Goal: Complete application form

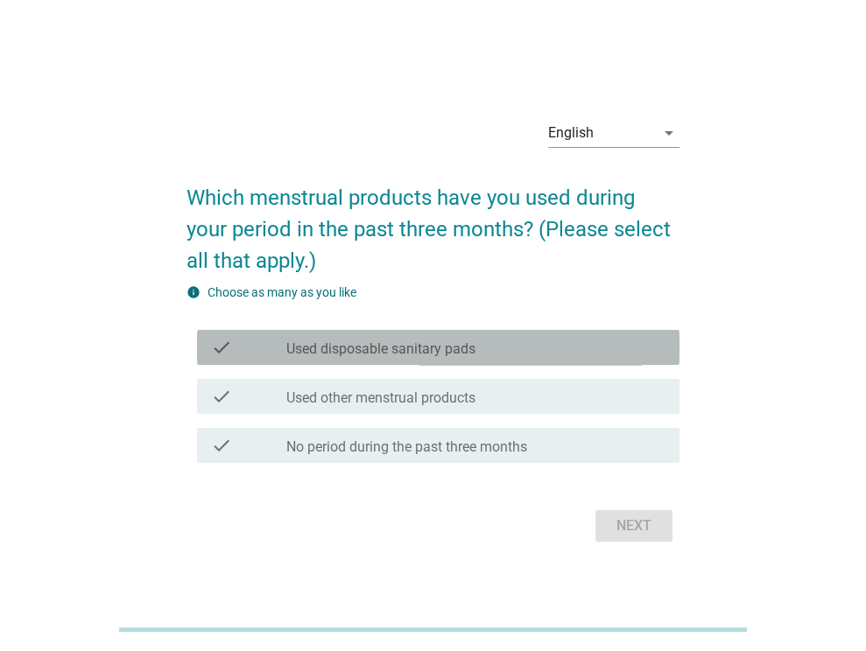
click at [531, 352] on div "check_box_outline_blank Used disposable sanitary pads" at bounding box center [475, 347] width 379 height 21
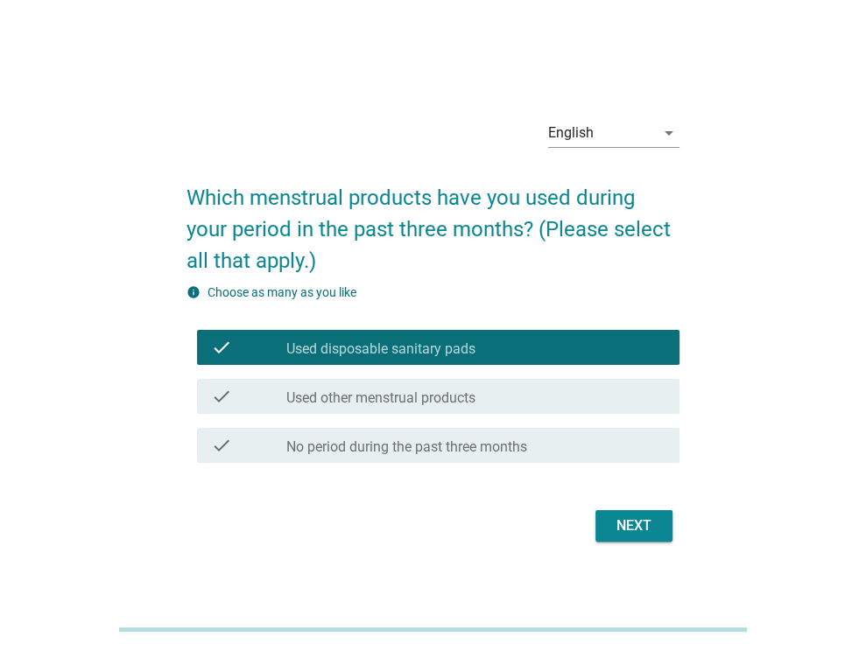
click at [628, 521] on div "Next" at bounding box center [633, 526] width 49 height 21
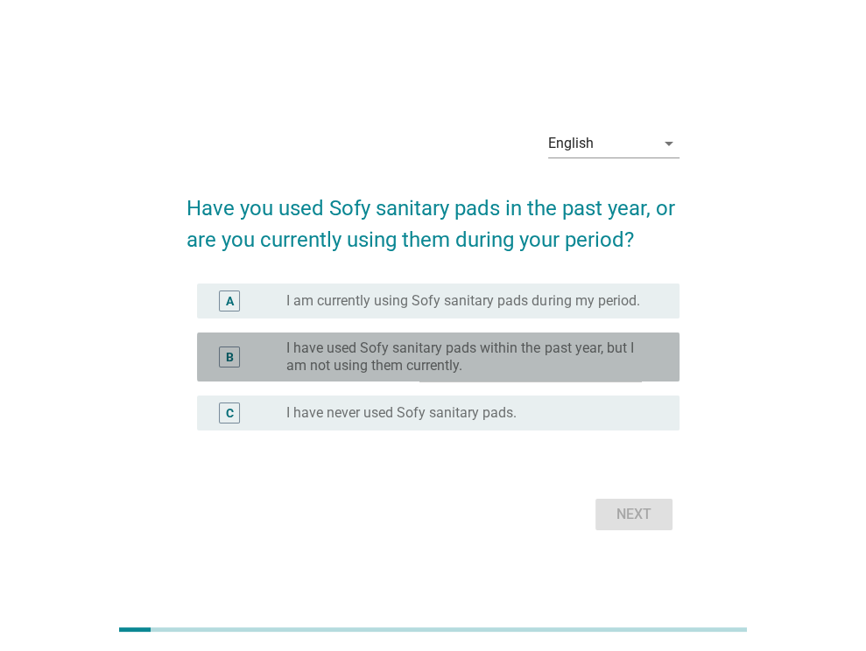
click at [453, 354] on label "I have used Sofy sanitary pads within the past year, but I am not using them cu…" at bounding box center [468, 357] width 365 height 35
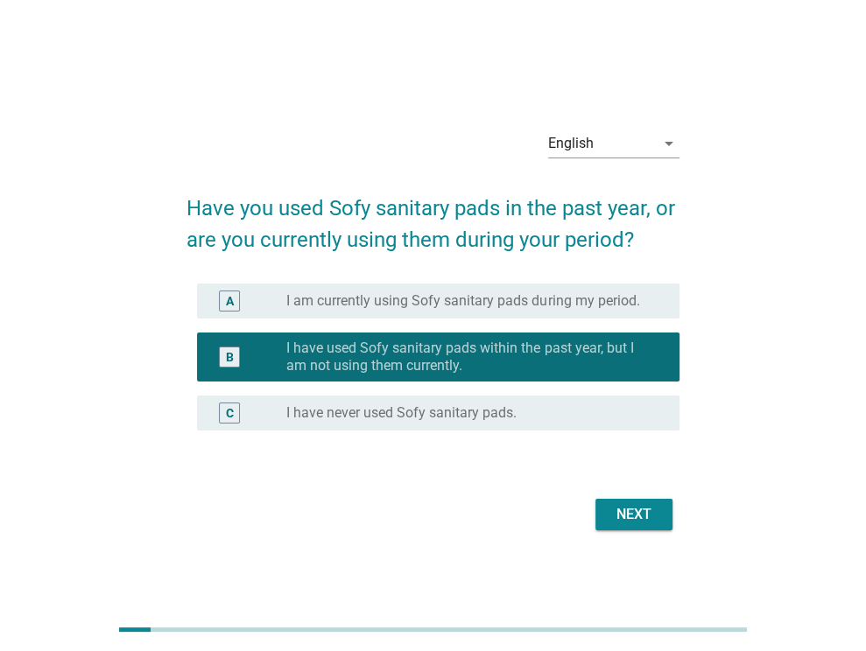
click at [613, 510] on div "Next" at bounding box center [633, 514] width 49 height 21
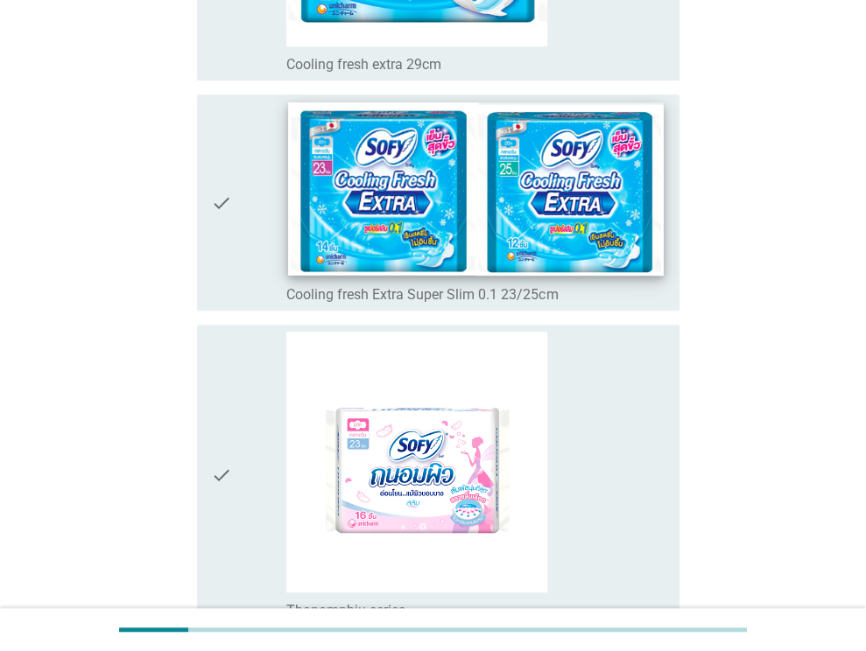
scroll to position [613, 0]
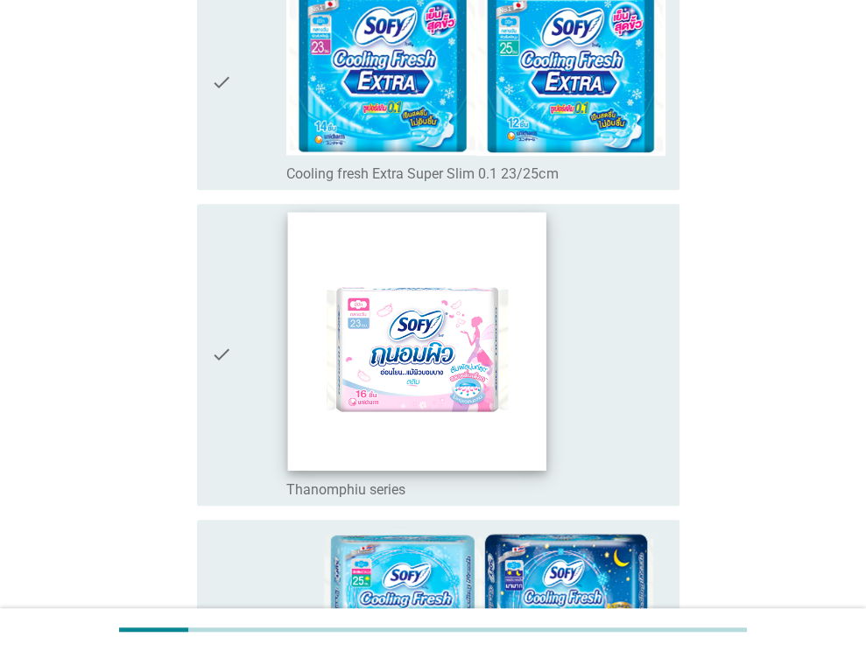
click at [459, 392] on img at bounding box center [417, 342] width 258 height 258
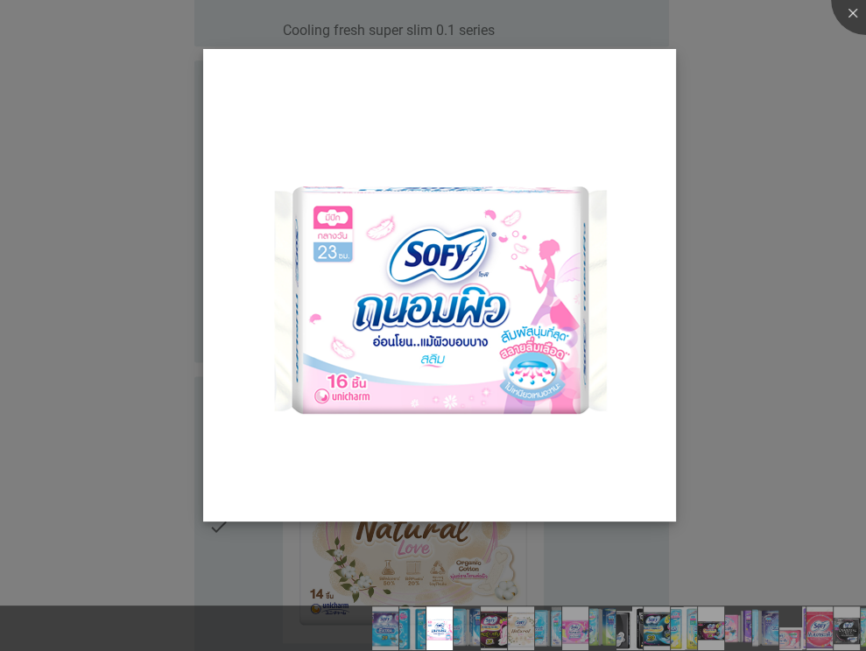
scroll to position [1488, 0]
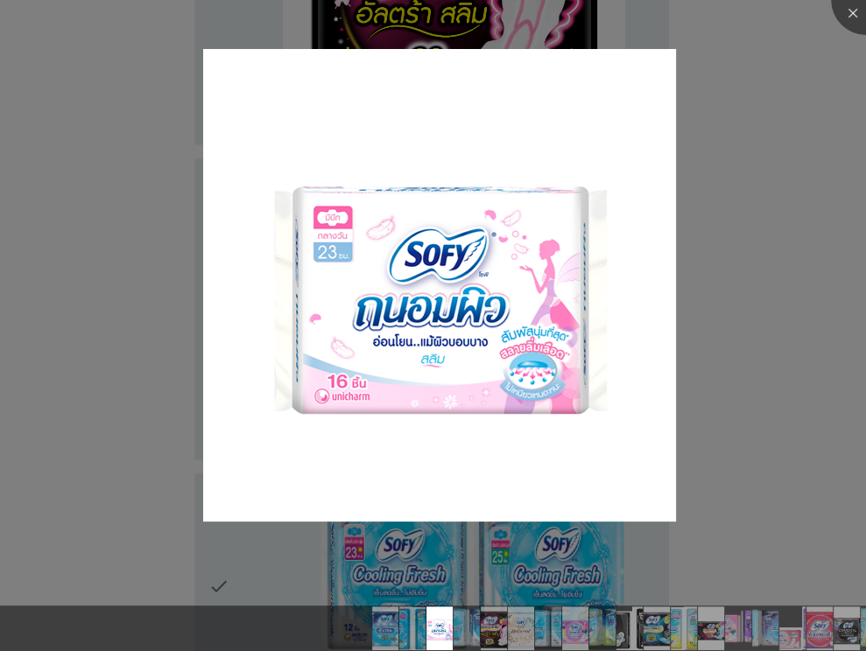
click at [691, 557] on div at bounding box center [433, 325] width 866 height 651
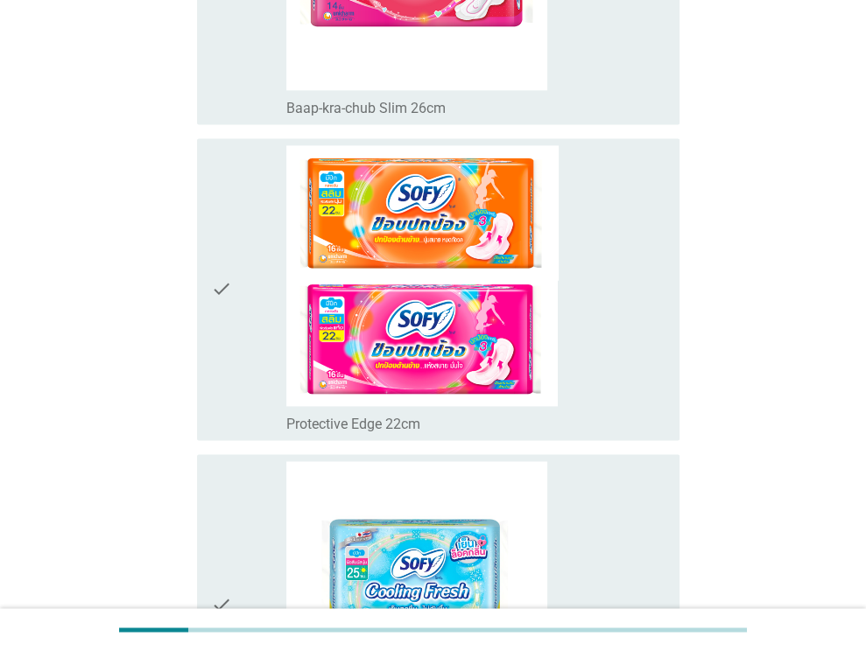
scroll to position [6160, 0]
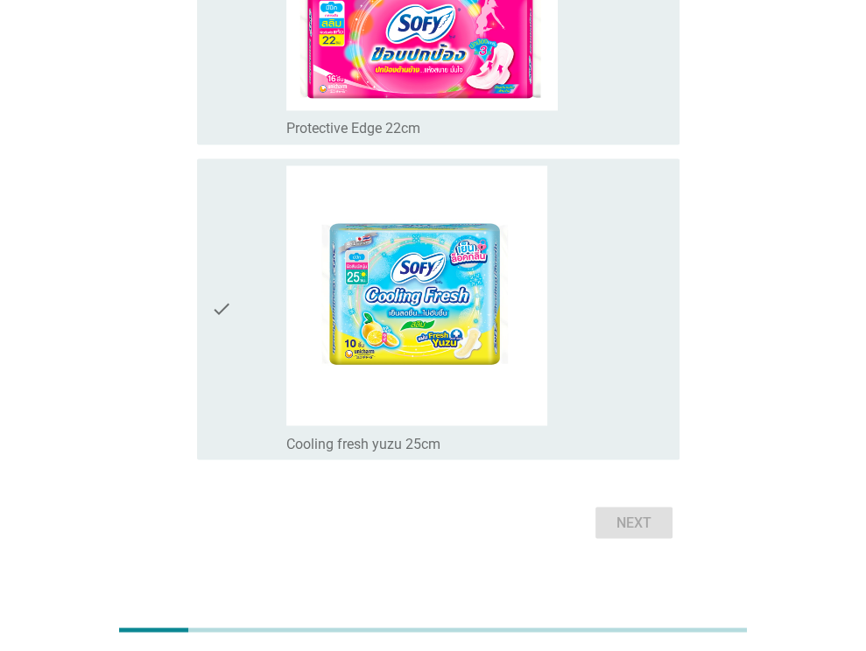
click at [653, 510] on div "Next" at bounding box center [432, 523] width 493 height 42
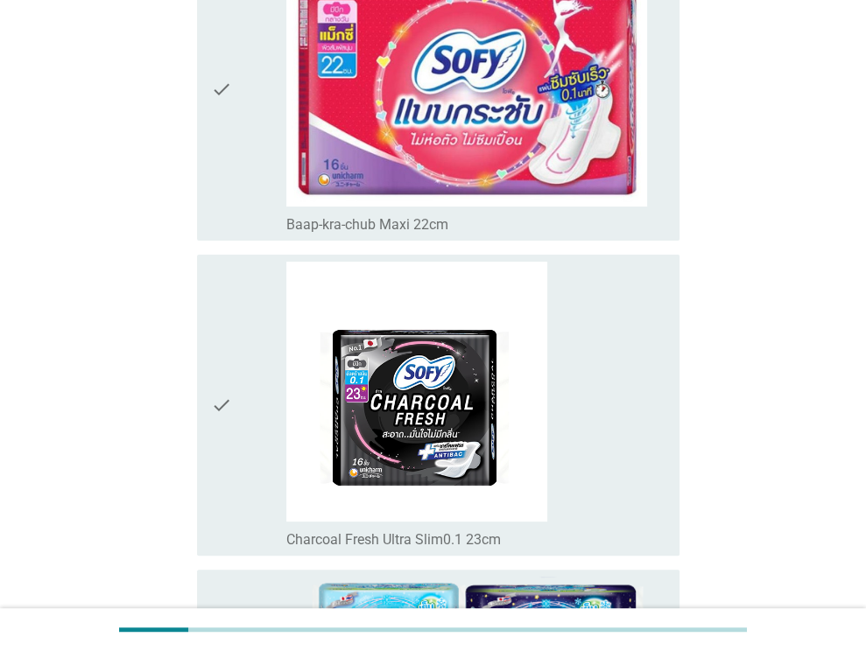
scroll to position [4410, 0]
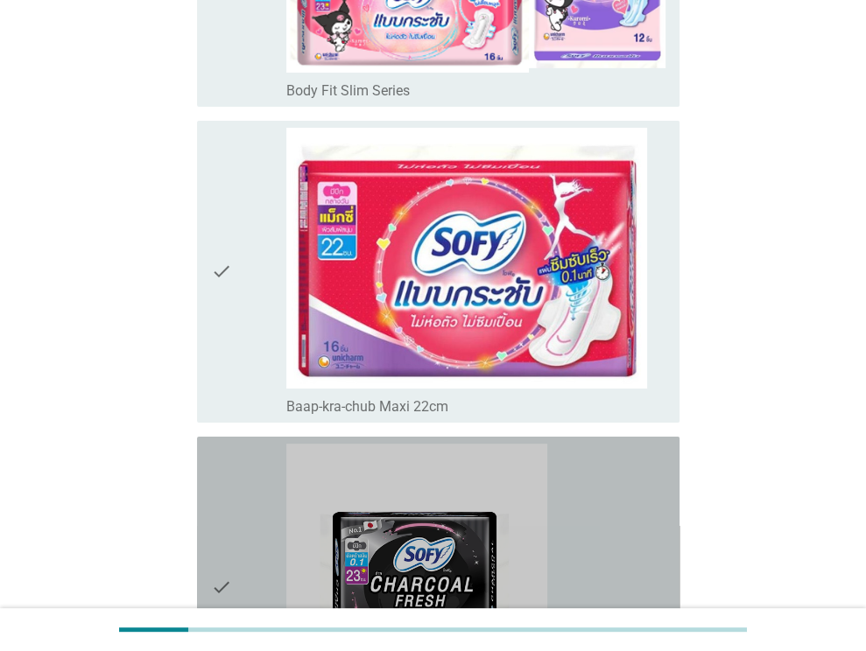
click at [217, 575] on icon "check" at bounding box center [221, 588] width 21 height 288
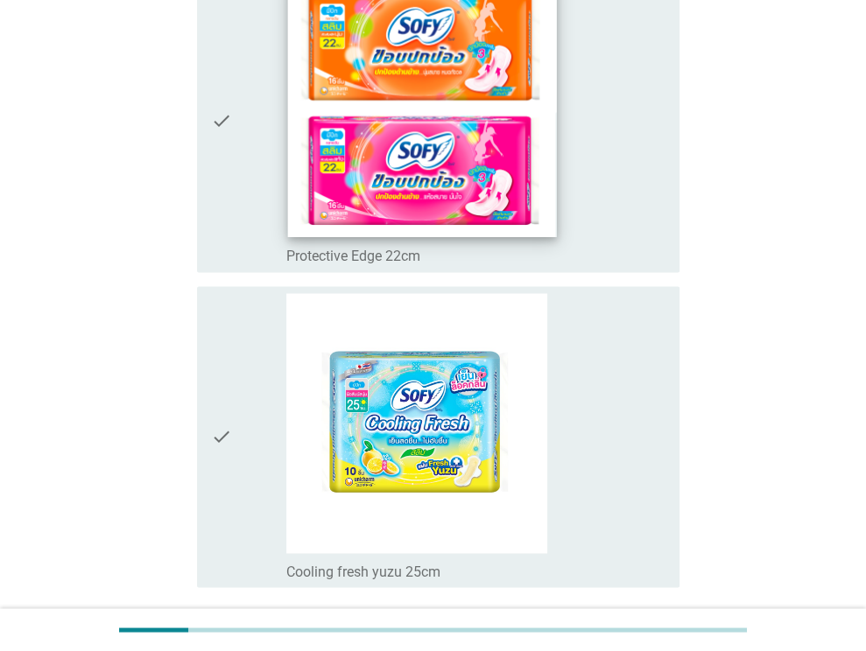
scroll to position [6160, 0]
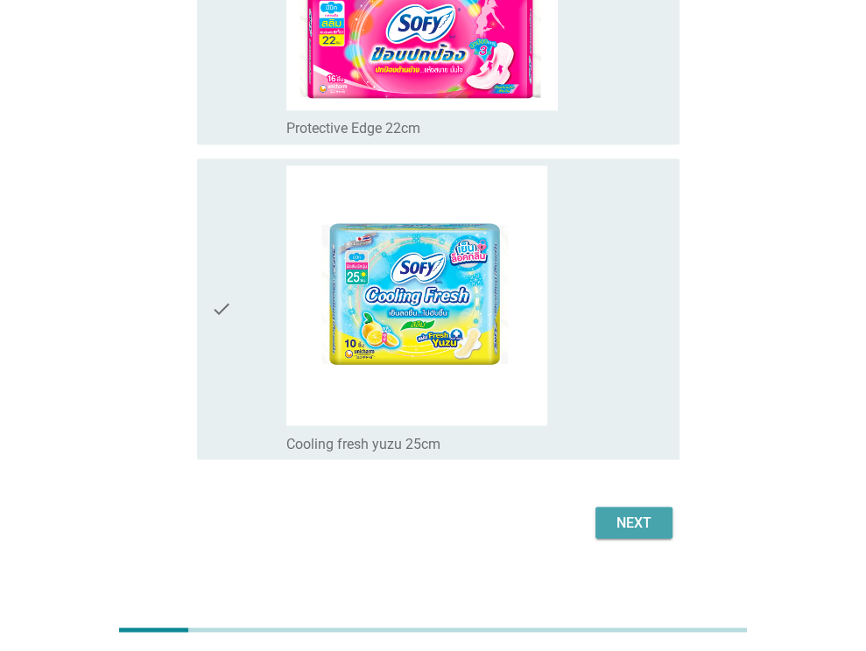
click at [604, 515] on button "Next" at bounding box center [633, 523] width 77 height 32
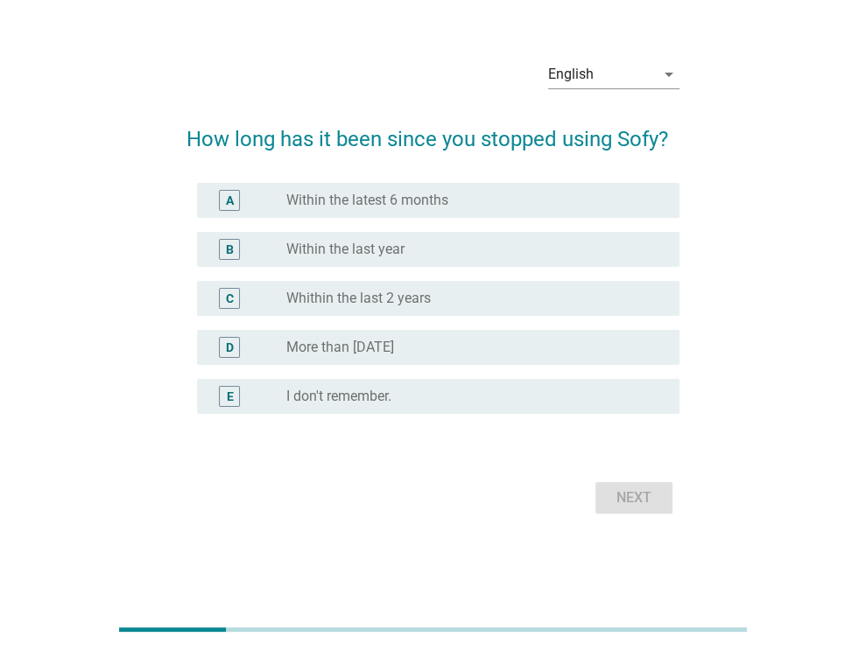
scroll to position [0, 0]
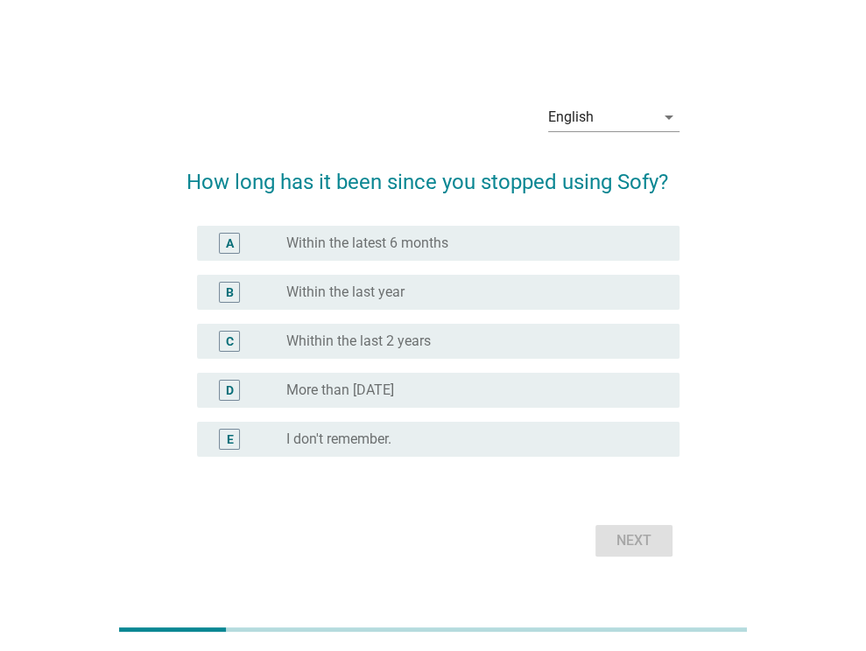
click at [510, 235] on div "radio_button_unchecked Within the latest 6 months" at bounding box center [468, 244] width 365 height 18
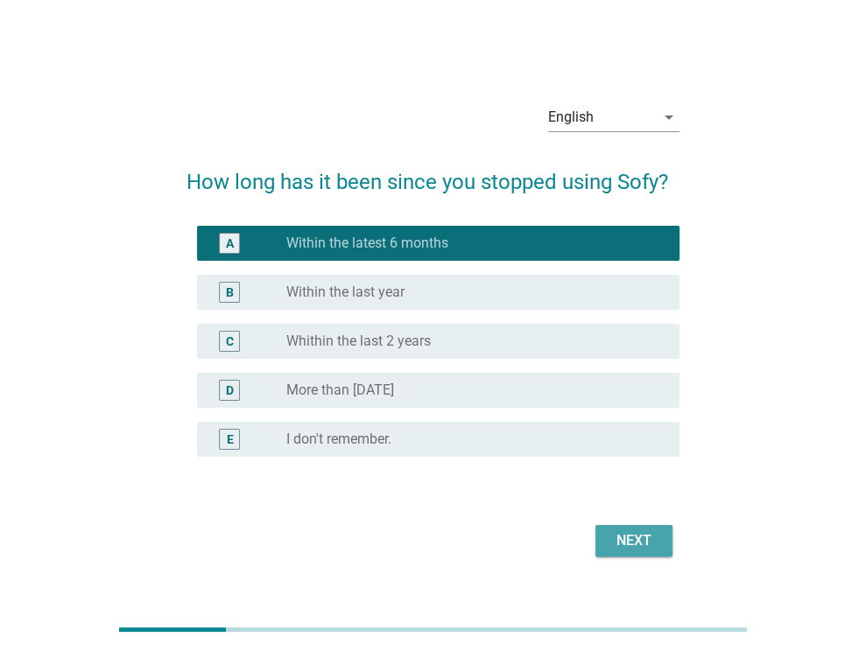
click at [627, 542] on div "Next" at bounding box center [633, 540] width 49 height 21
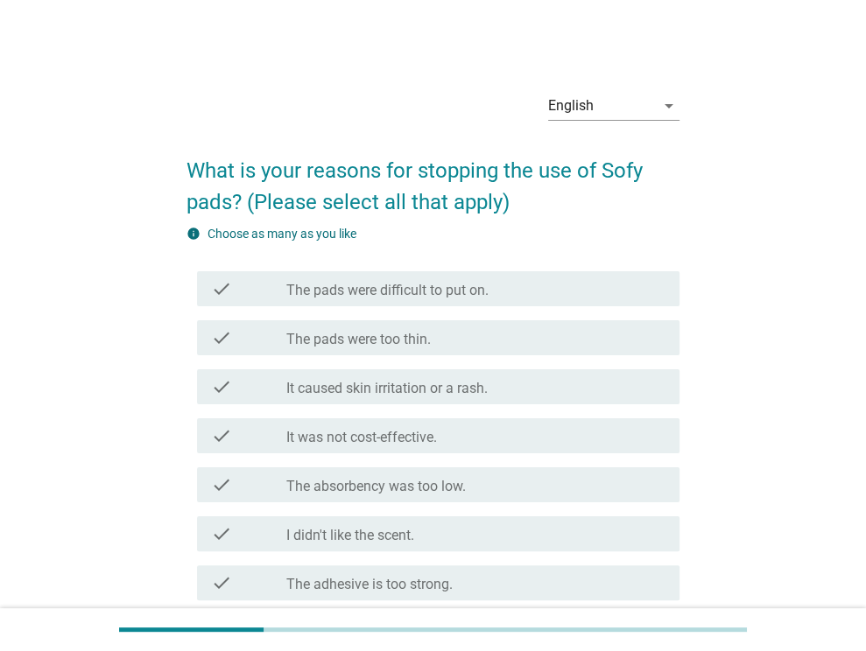
click at [527, 449] on div "check check_box_outline_blank It was not cost-effective." at bounding box center [438, 435] width 482 height 35
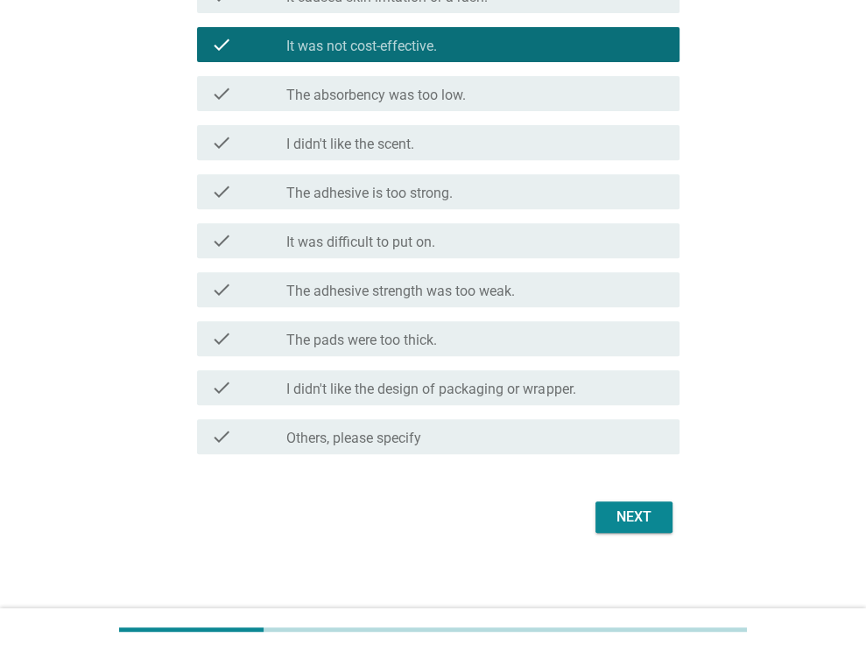
scroll to position [398, 0]
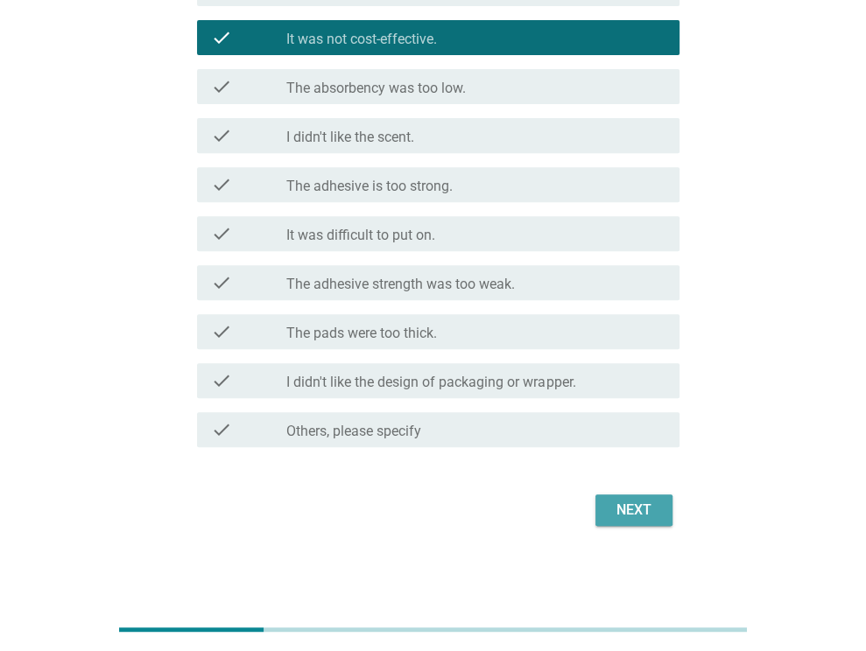
click at [628, 507] on div "Next" at bounding box center [633, 510] width 49 height 21
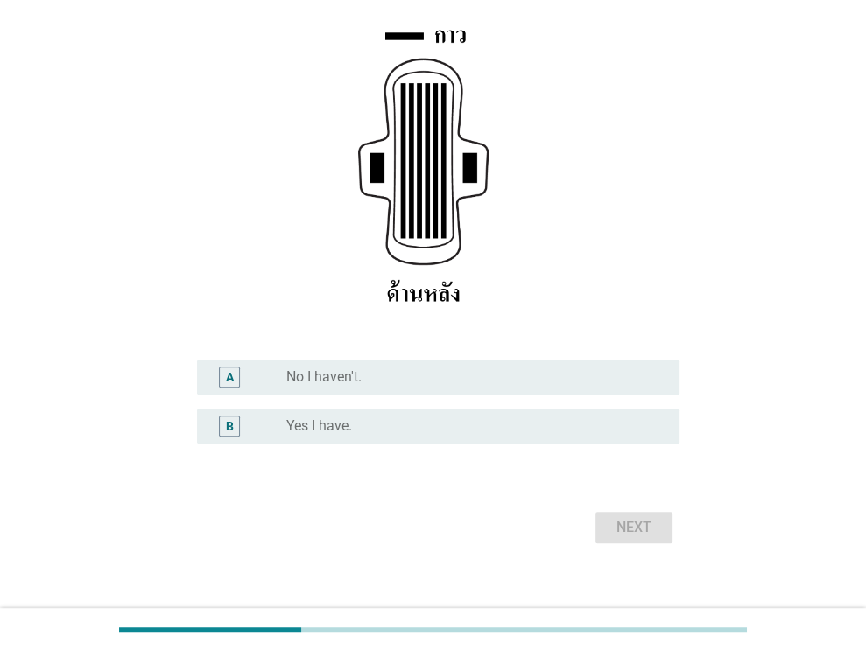
scroll to position [263, 0]
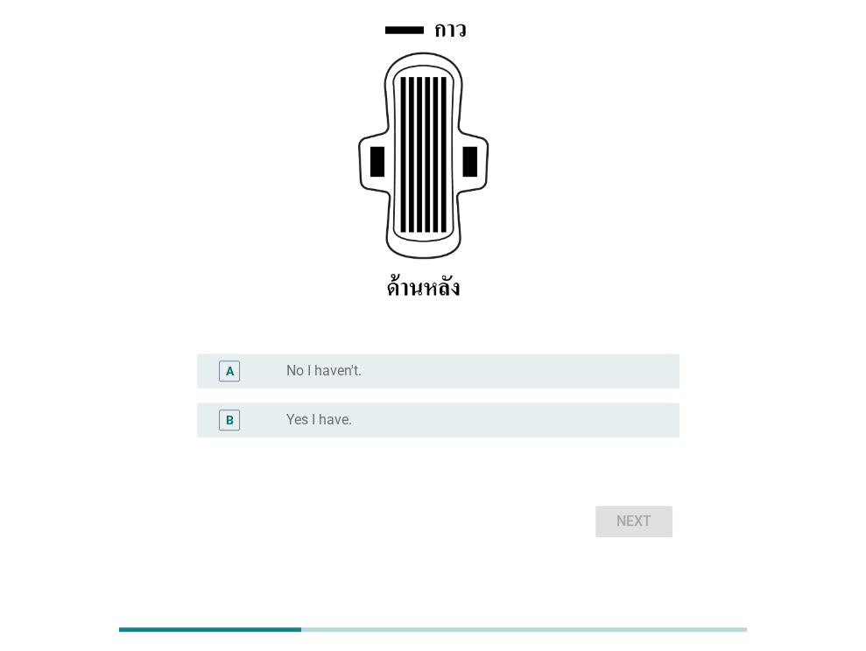
click at [485, 413] on div "radio_button_unchecked Yes I have." at bounding box center [468, 420] width 365 height 18
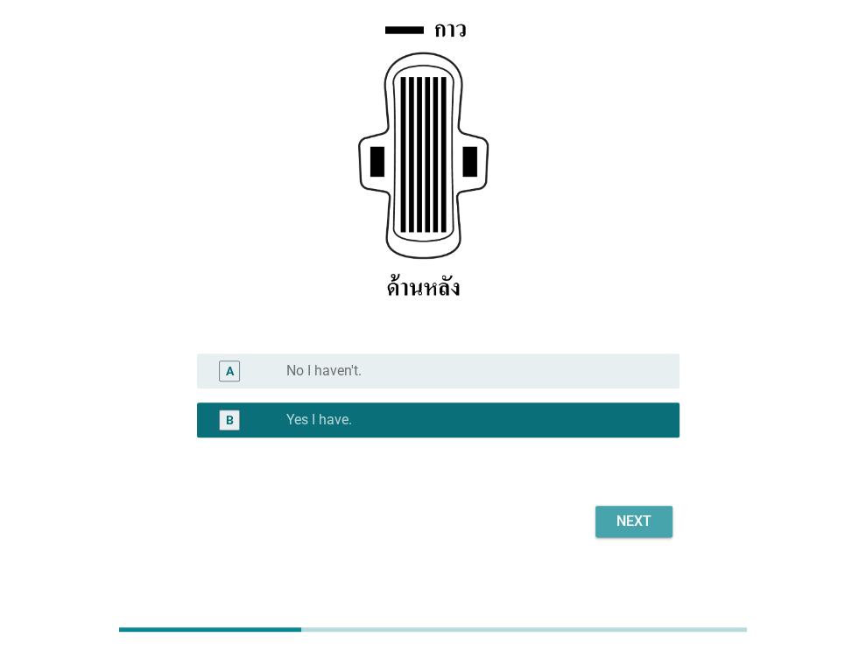
click at [670, 524] on button "Next" at bounding box center [633, 522] width 77 height 32
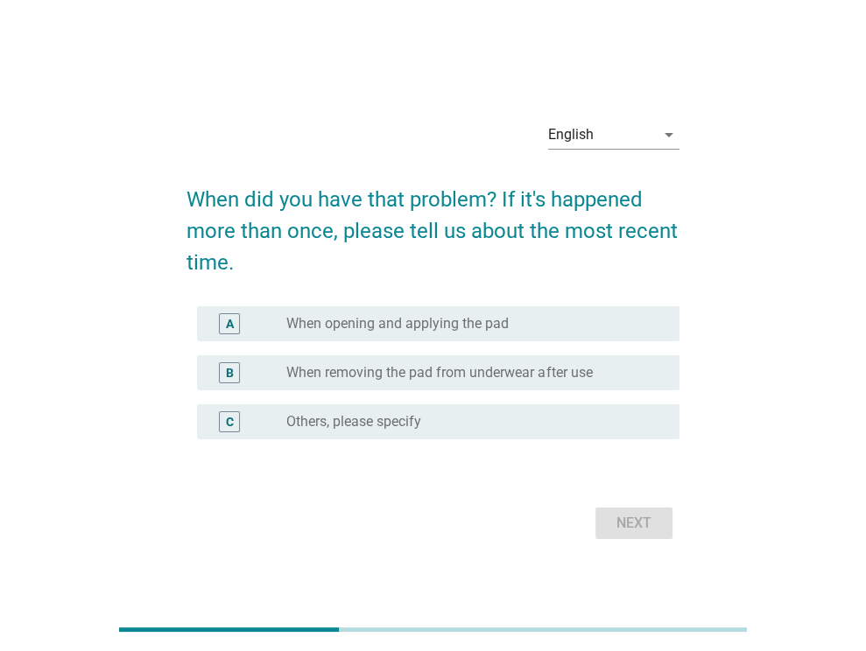
click at [565, 381] on label "When removing the pad from underwear after use" at bounding box center [438, 373] width 305 height 18
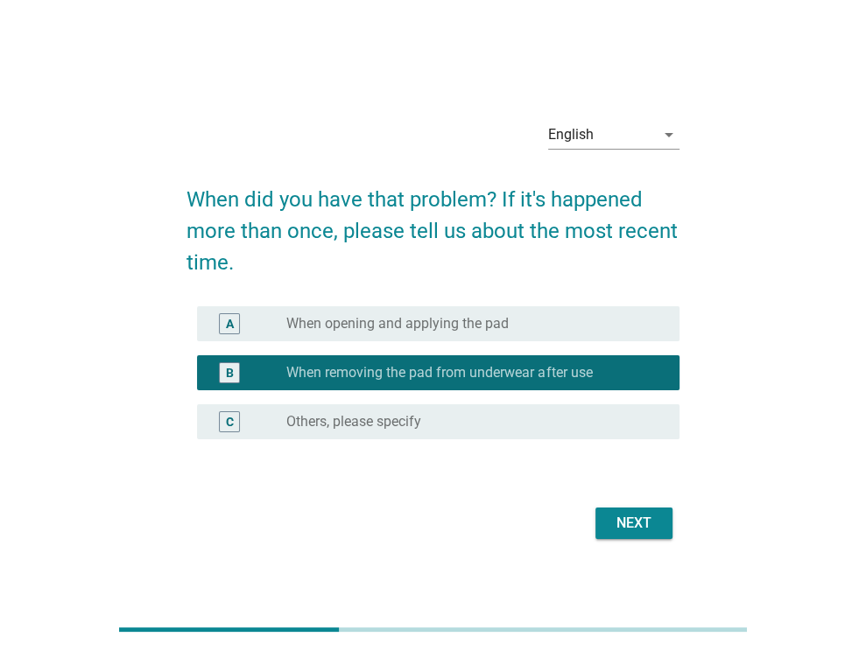
click at [632, 516] on div "Next" at bounding box center [633, 523] width 49 height 21
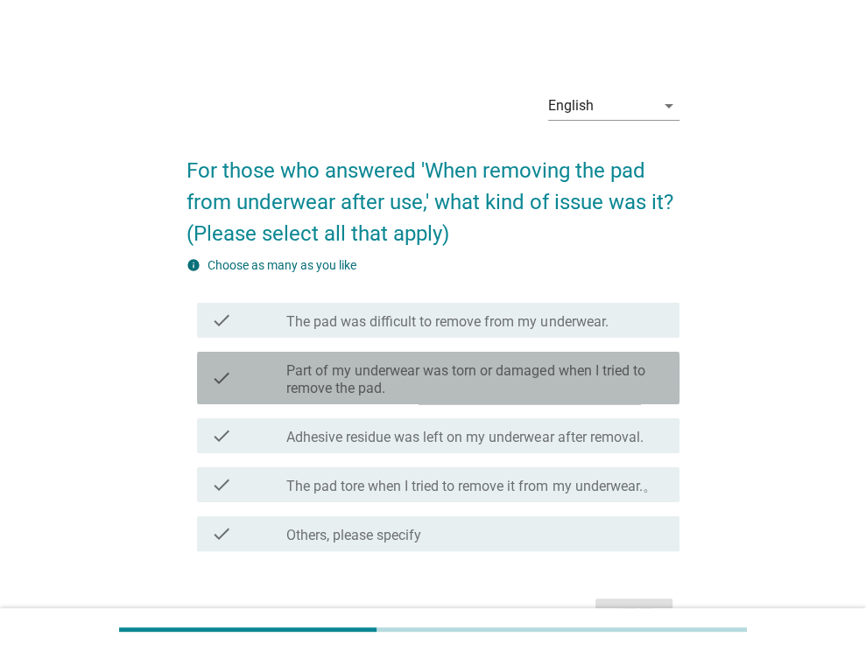
click at [600, 390] on label "Part of my underwear was torn or damaged when I tried to remove the pad." at bounding box center [475, 379] width 379 height 35
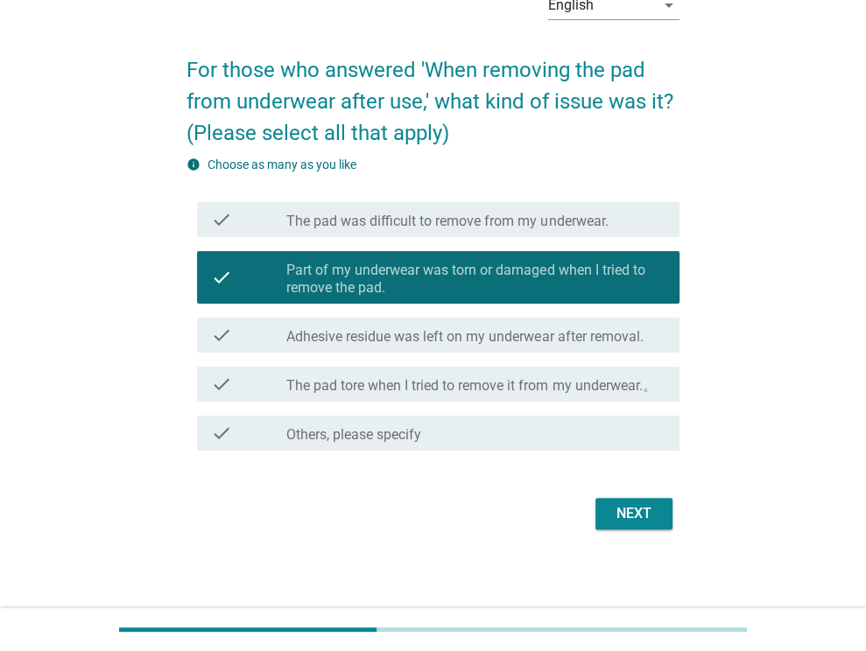
scroll to position [104, 0]
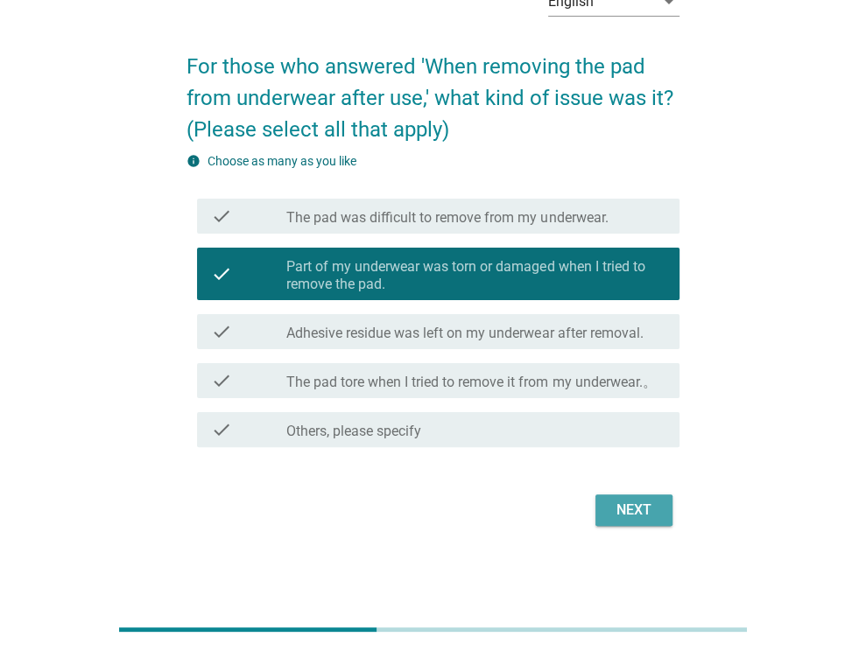
click at [636, 512] on div "Next" at bounding box center [633, 510] width 49 height 21
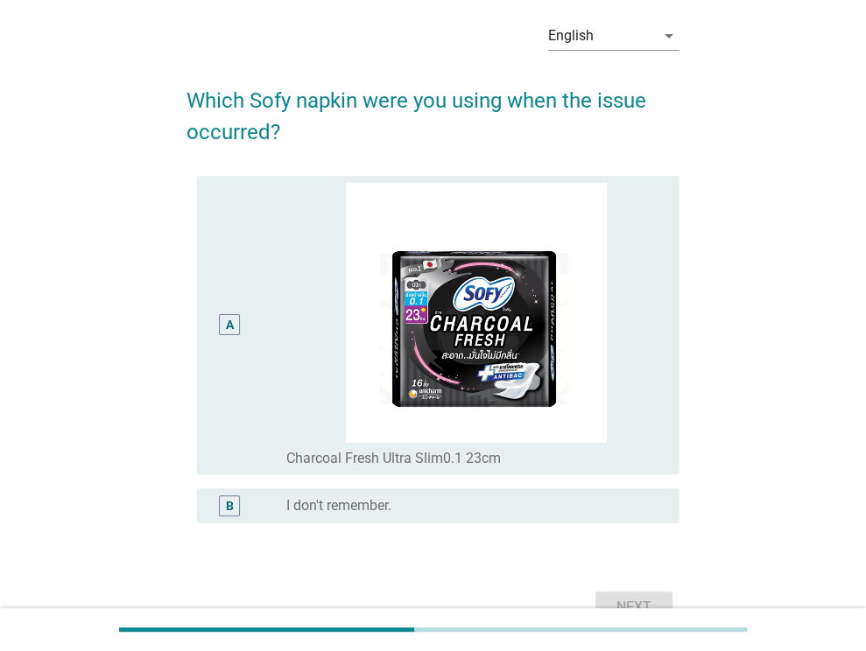
scroll to position [168, 0]
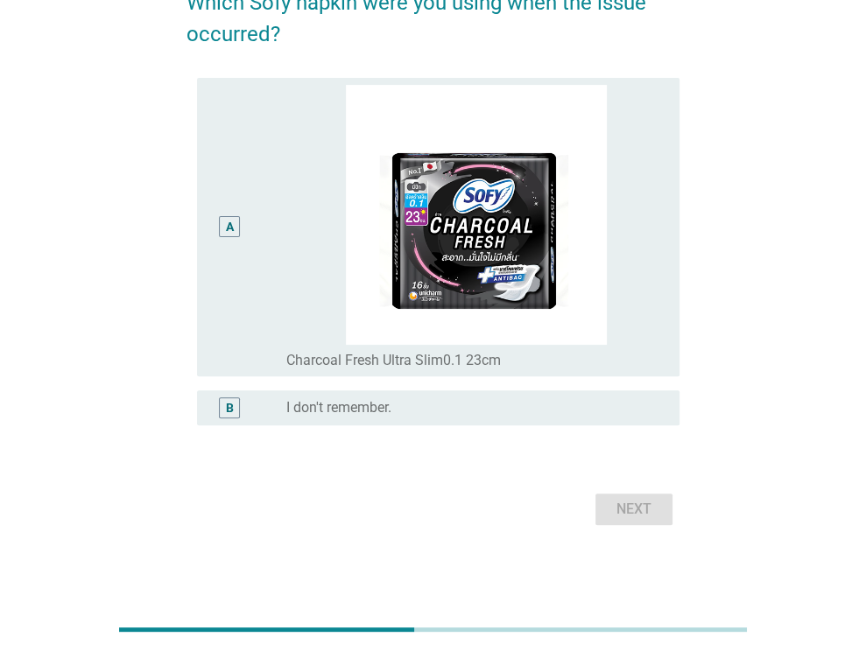
click at [233, 224] on div "A" at bounding box center [230, 227] width 8 height 18
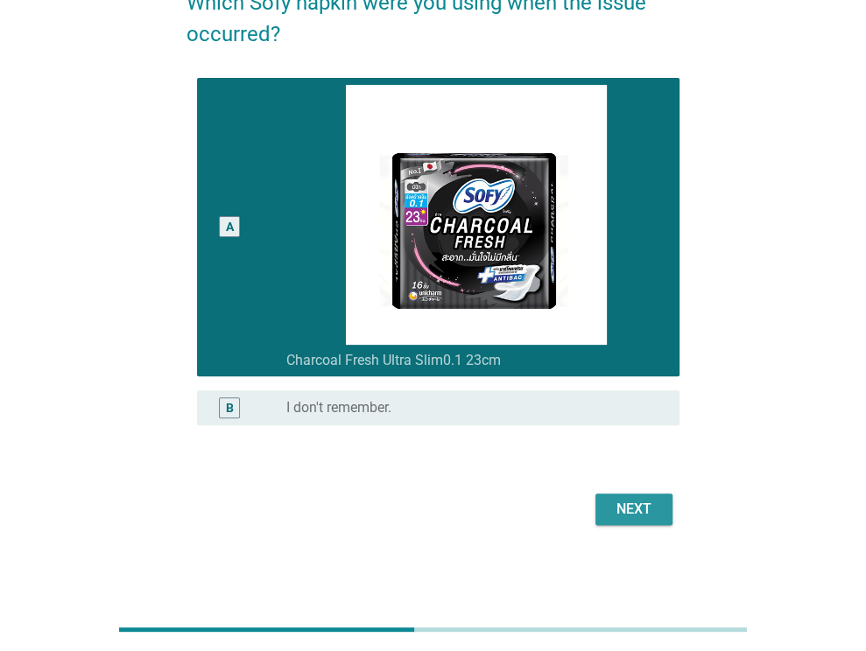
click at [619, 499] on div "Next" at bounding box center [633, 509] width 49 height 21
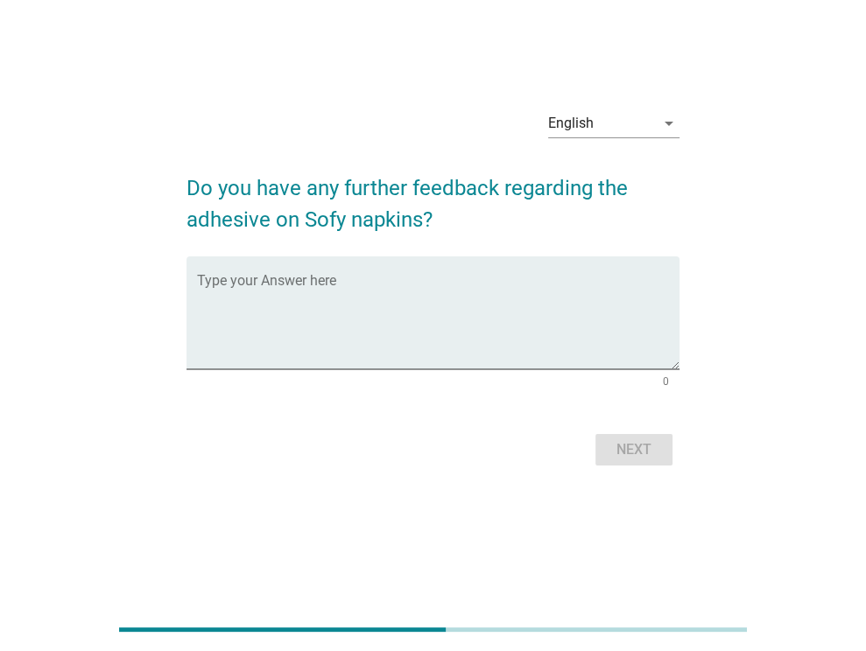
scroll to position [0, 0]
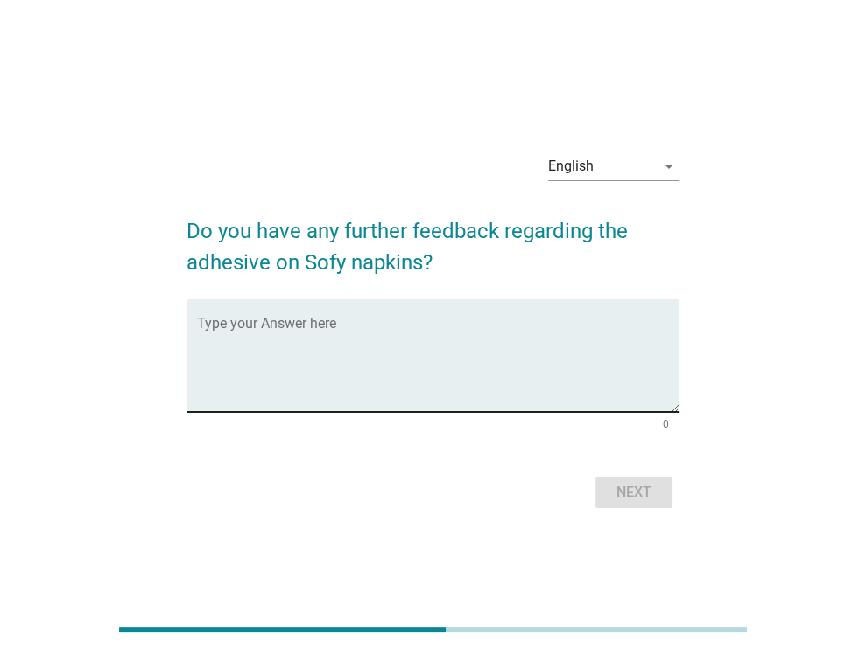
click at [340, 380] on textarea "Type your Answer here" at bounding box center [438, 366] width 482 height 92
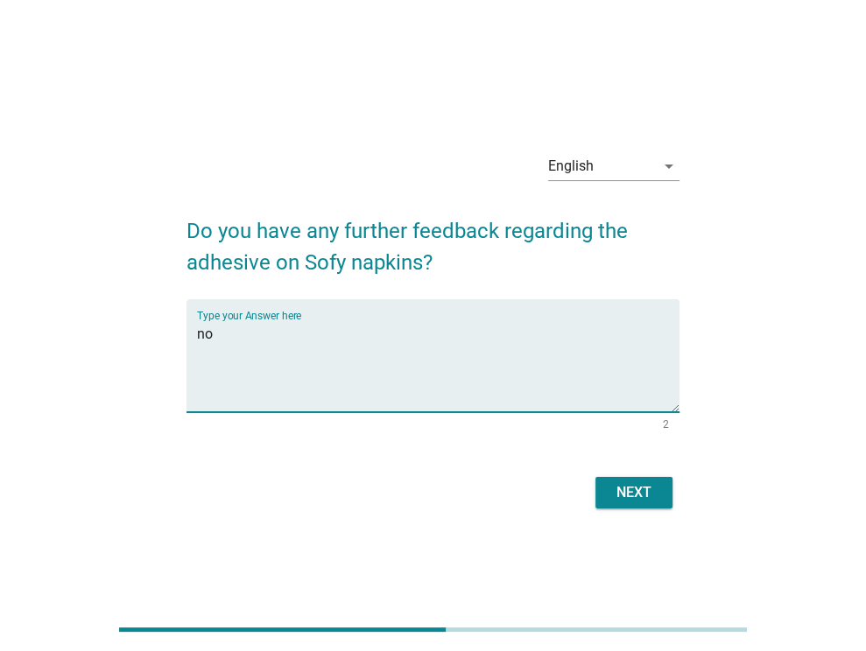
type textarea "no"
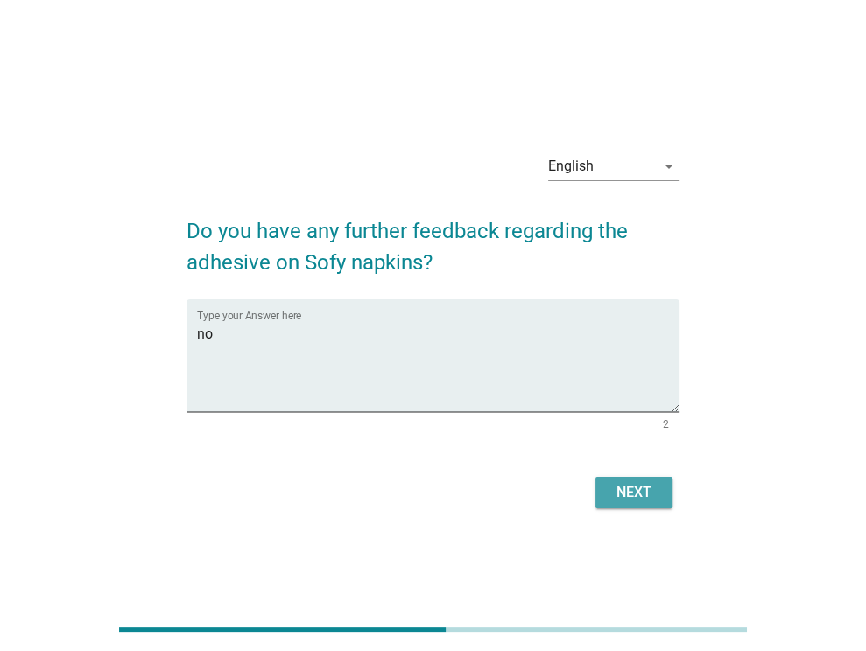
click at [644, 497] on div "Next" at bounding box center [633, 492] width 49 height 21
